Goal: Browse casually: Explore the website without a specific task or goal

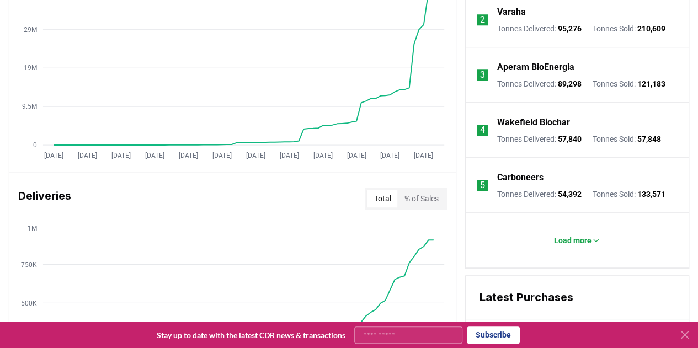
scroll to position [559, 0]
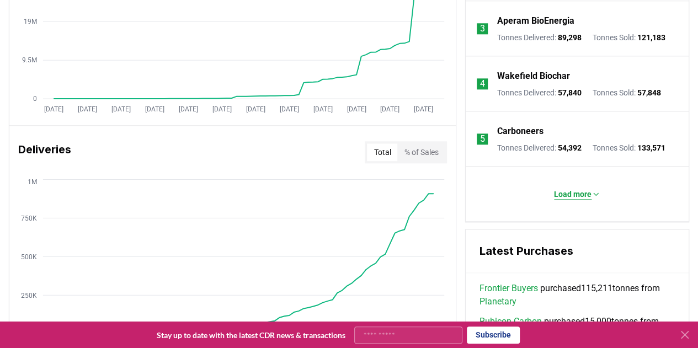
click at [574, 200] on p "Load more" at bounding box center [573, 194] width 38 height 11
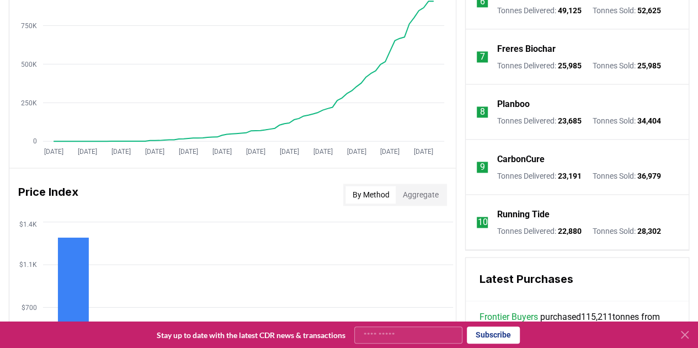
scroll to position [758, 0]
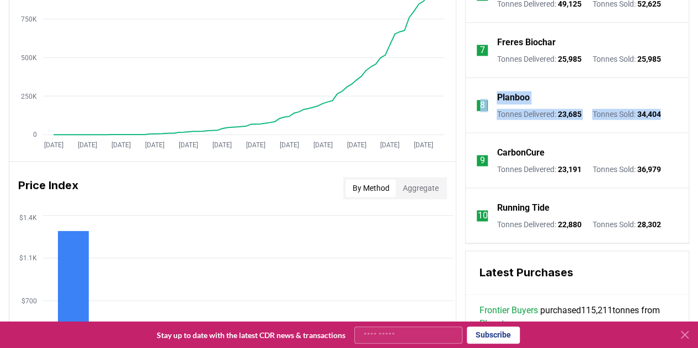
drag, startPoint x: 473, startPoint y: 88, endPoint x: 671, endPoint y: 125, distance: 201.6
click at [671, 125] on li "8 Planboo Tonnes Delivered : 23,685 Tonnes Sold : 34,404" at bounding box center [577, 105] width 223 height 55
drag, startPoint x: 683, startPoint y: 132, endPoint x: 469, endPoint y: 87, distance: 218.3
click at [469, 87] on li "8 Planboo Tonnes Delivered : 23,685 Tonnes Sold : 34,404" at bounding box center [577, 105] width 223 height 55
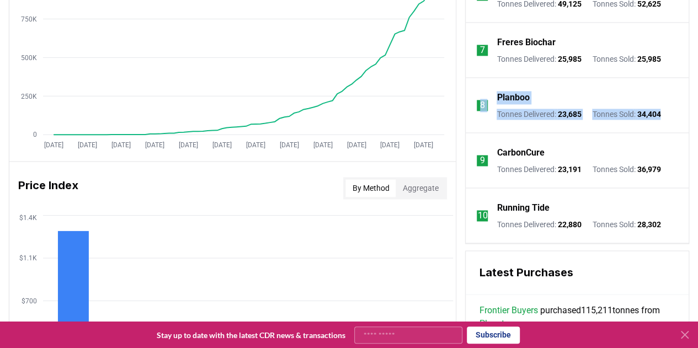
click at [469, 87] on li "8 Planboo Tonnes Delivered : 23,685 Tonnes Sold : 34,404" at bounding box center [577, 105] width 223 height 55
drag, startPoint x: 469, startPoint y: 87, endPoint x: 686, endPoint y: 136, distance: 222.5
click at [686, 133] on li "8 Planboo Tonnes Delivered : 23,685 Tonnes Sold : 34,404" at bounding box center [577, 105] width 223 height 55
drag, startPoint x: 686, startPoint y: 136, endPoint x: 468, endPoint y: 84, distance: 224.0
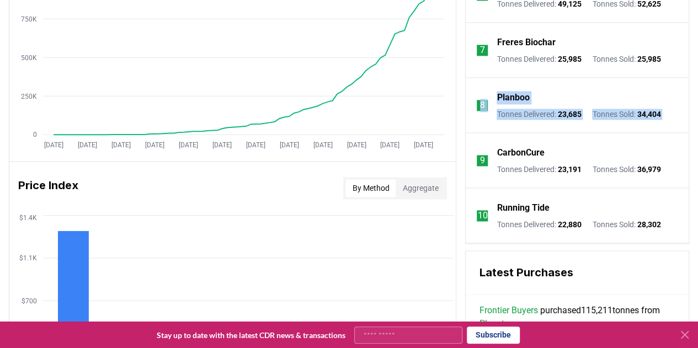
click at [468, 84] on li "8 Planboo Tonnes Delivered : 23,685 Tonnes Sold : 34,404" at bounding box center [577, 105] width 223 height 55
drag, startPoint x: 468, startPoint y: 84, endPoint x: 692, endPoint y: 136, distance: 229.8
click at [692, 136] on div "Unlock full market insights with our Partner Portal Free to all users with a wo…" at bounding box center [349, 24] width 698 height 883
click at [686, 133] on li "8 Planboo Tonnes Delivered : 23,685 Tonnes Sold : 34,404" at bounding box center [577, 105] width 223 height 55
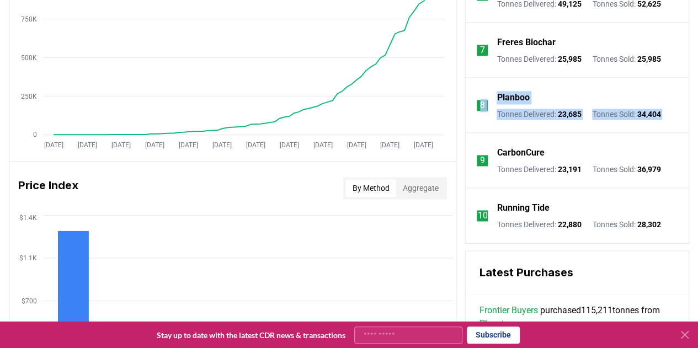
drag, startPoint x: 686, startPoint y: 136, endPoint x: 467, endPoint y: 86, distance: 224.7
click at [467, 86] on li "8 Planboo Tonnes Delivered : 23,685 Tonnes Sold : 34,404" at bounding box center [577, 105] width 223 height 55
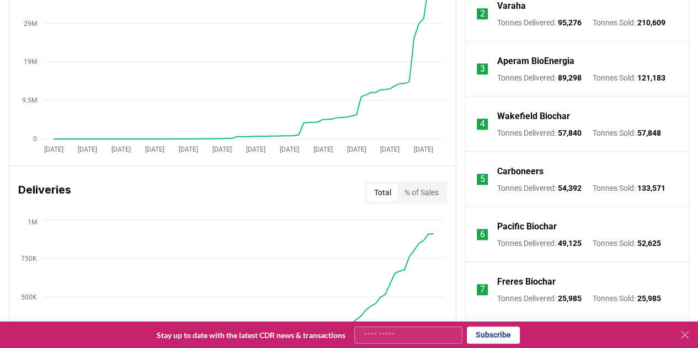
scroll to position [501, 0]
